Goal: Navigation & Orientation: Understand site structure

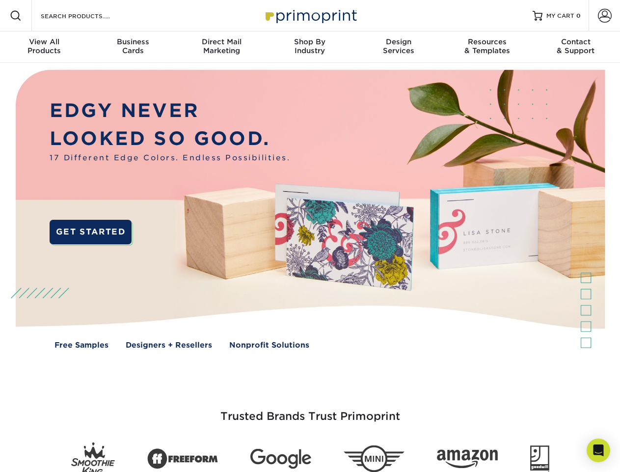
click at [310, 236] on img at bounding box center [310, 216] width 614 height 307
click at [16, 16] on span at bounding box center [16, 16] width 12 height 12
click at [605, 16] on span at bounding box center [605, 16] width 14 height 14
click at [44, 47] on div "View All Products" at bounding box center [44, 46] width 88 height 18
click at [133, 47] on div "Business Cards" at bounding box center [132, 46] width 88 height 18
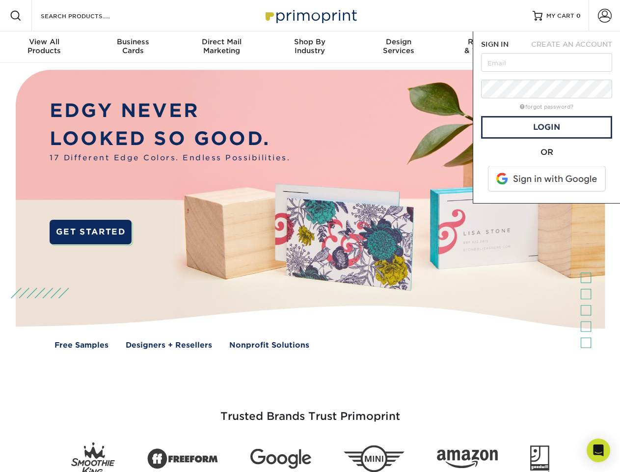
click at [222, 47] on div "Direct Mail Marketing" at bounding box center [221, 46] width 88 height 18
click at [310, 47] on div "Shop By Industry" at bounding box center [310, 46] width 88 height 18
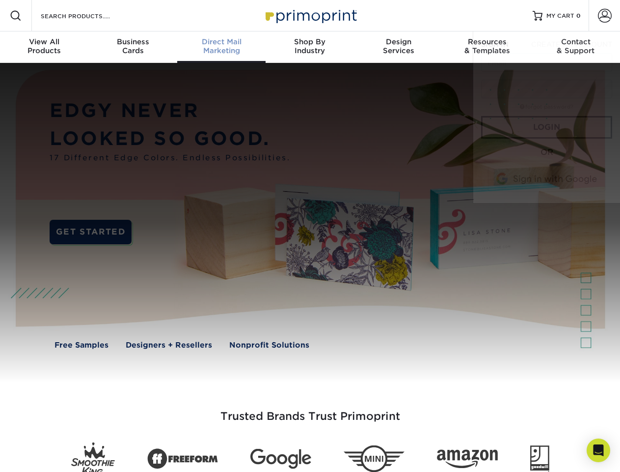
click at [399, 47] on div "Design Services" at bounding box center [399, 46] width 88 height 18
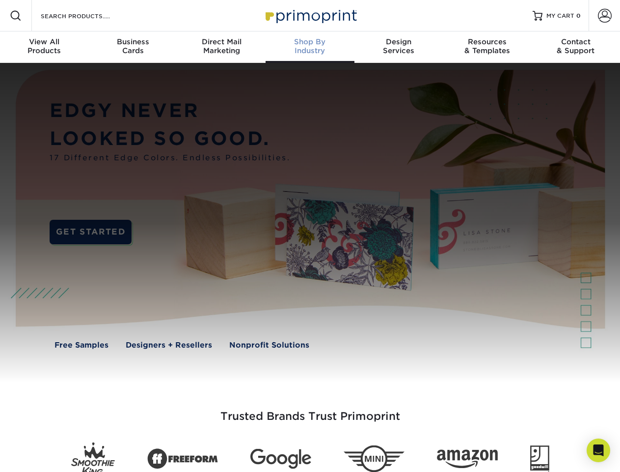
click at [487, 47] on span "SIGN IN" at bounding box center [495, 44] width 28 height 8
click at [576, 47] on span "CREATE AN ACCOUNT" at bounding box center [572, 44] width 81 height 8
